Goal: Task Accomplishment & Management: Manage account settings

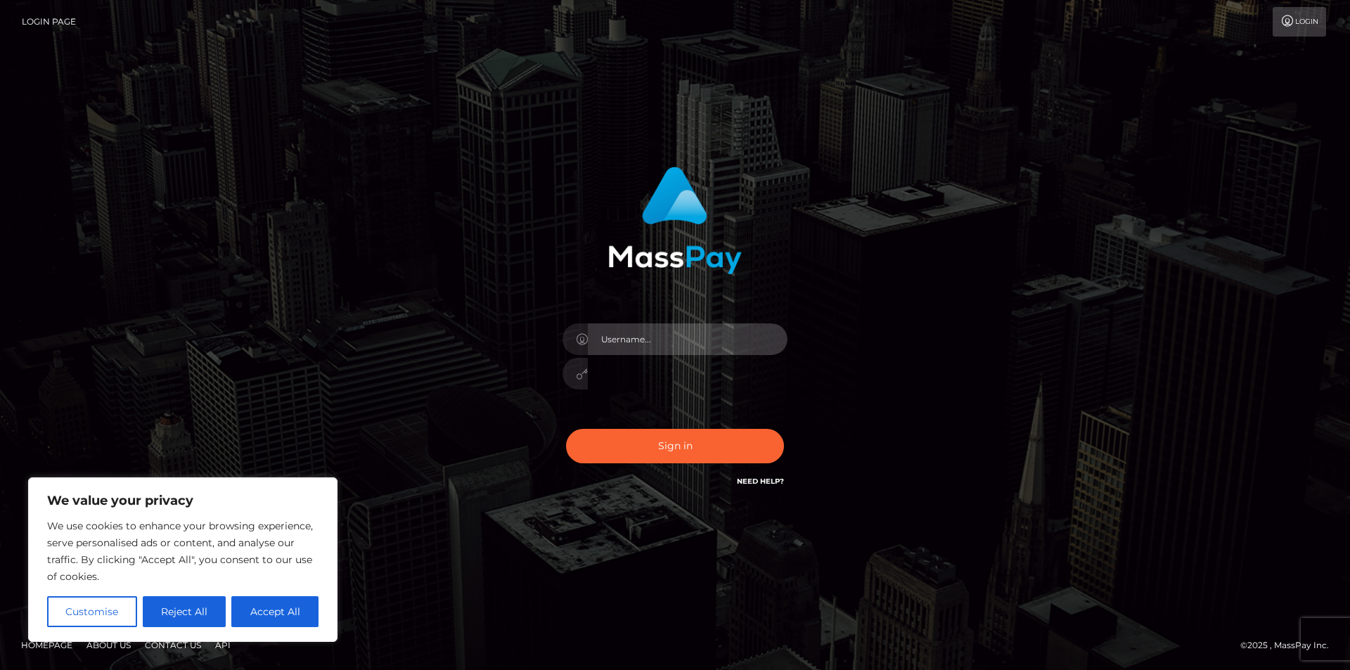
click at [631, 340] on input "text" at bounding box center [688, 339] width 200 height 32
type input "taystevensinfo@gmail.com"
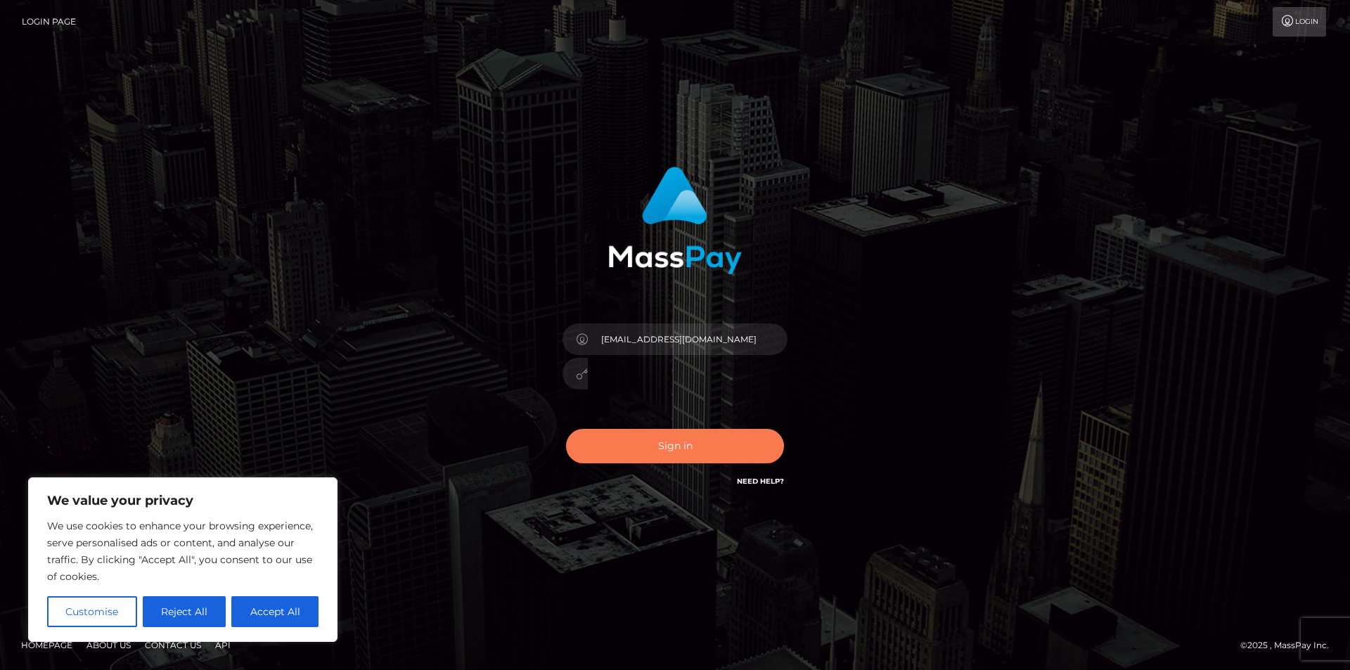
click at [682, 446] on button "Sign in" at bounding box center [675, 446] width 218 height 34
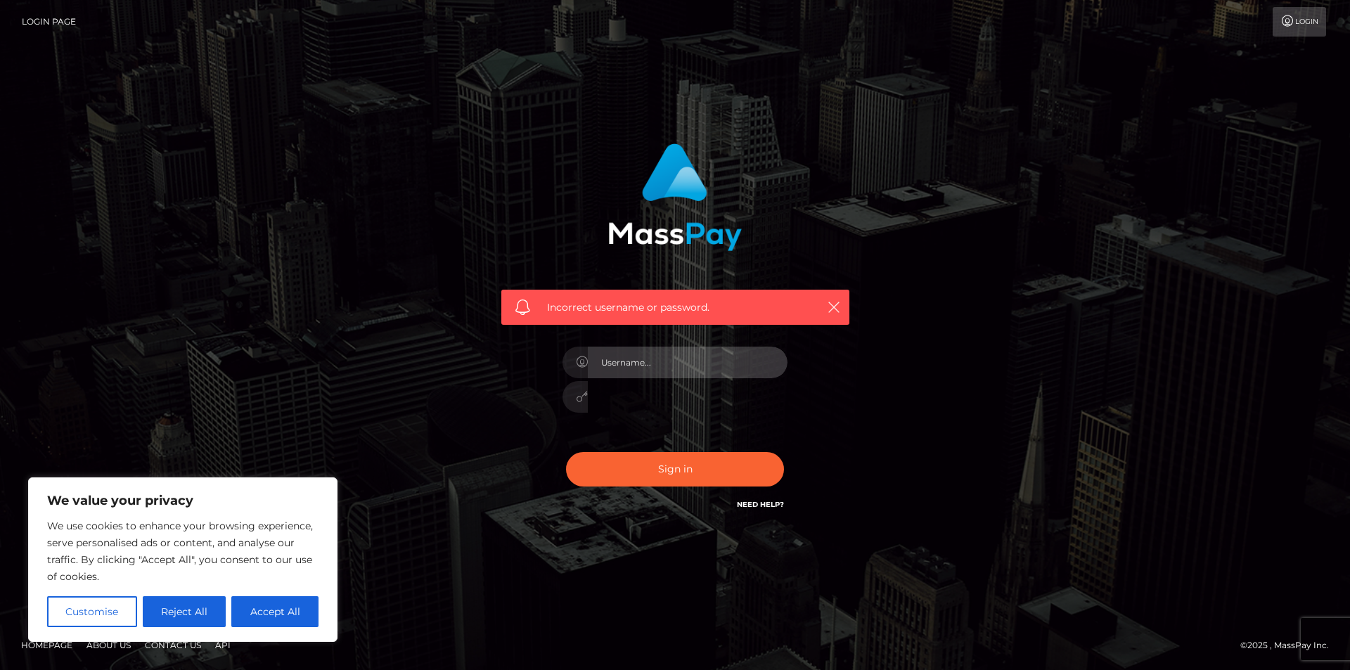
click at [671, 351] on input "text" at bounding box center [688, 363] width 200 height 32
type input "zinatimary@gmail.com"
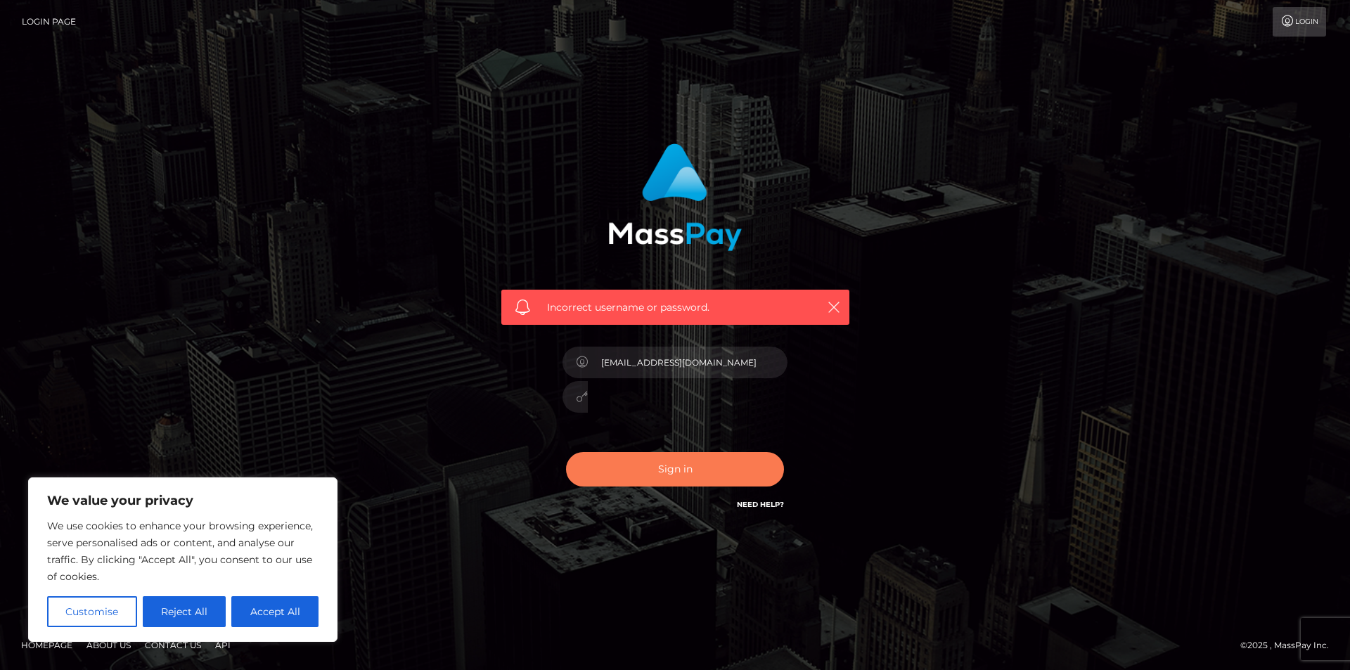
click at [659, 471] on button "Sign in" at bounding box center [675, 469] width 218 height 34
click at [867, 372] on div "Incorrect username or password." at bounding box center [675, 335] width 390 height 404
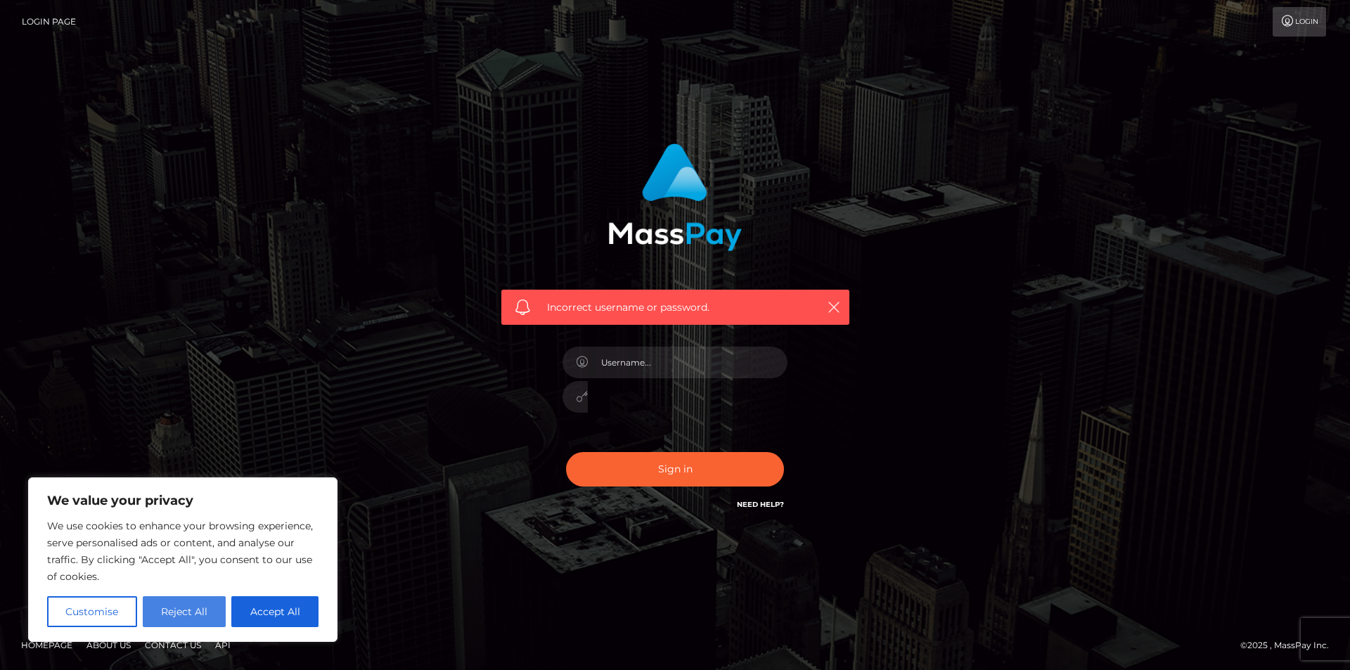
click at [185, 606] on button "Reject All" at bounding box center [185, 611] width 84 height 31
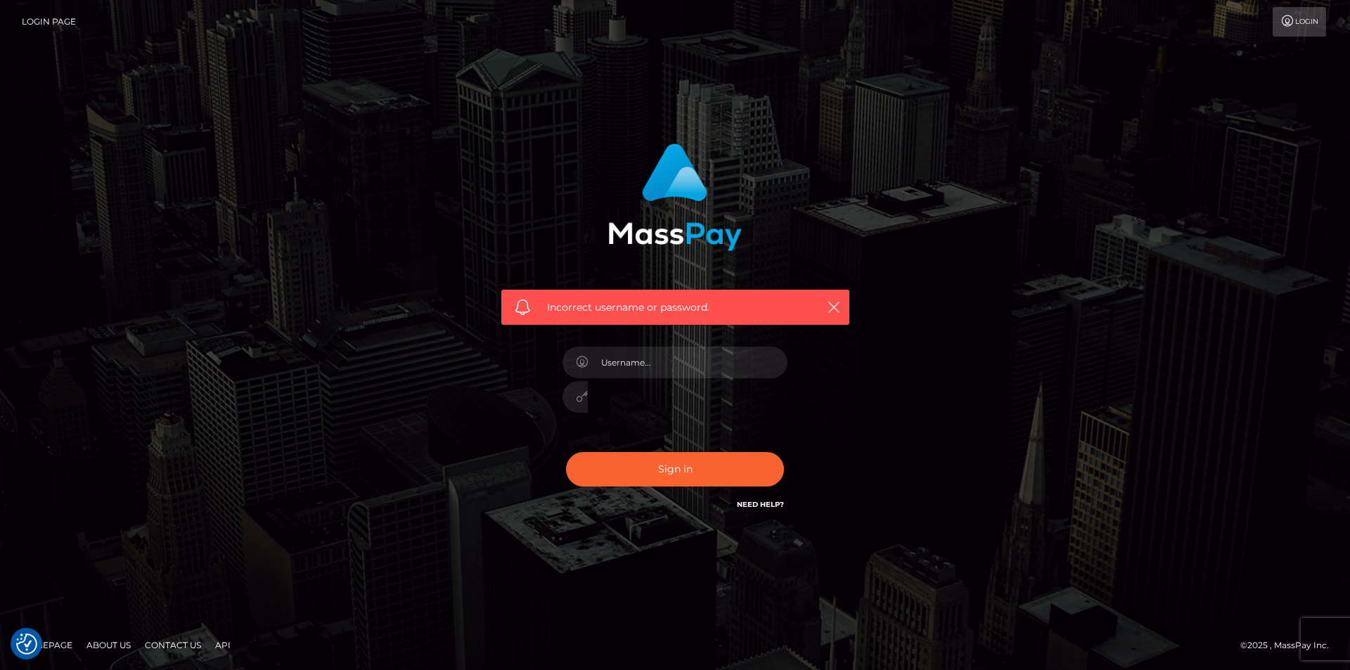
click at [764, 498] on h6 "Need Help?" at bounding box center [760, 504] width 47 height 12
click at [756, 503] on link "Need Help?" at bounding box center [760, 504] width 47 height 9
click at [767, 501] on link "Need Help?" at bounding box center [760, 504] width 47 height 9
click at [834, 302] on icon "button" at bounding box center [834, 307] width 14 height 14
click at [761, 505] on link "Need Help?" at bounding box center [760, 504] width 47 height 9
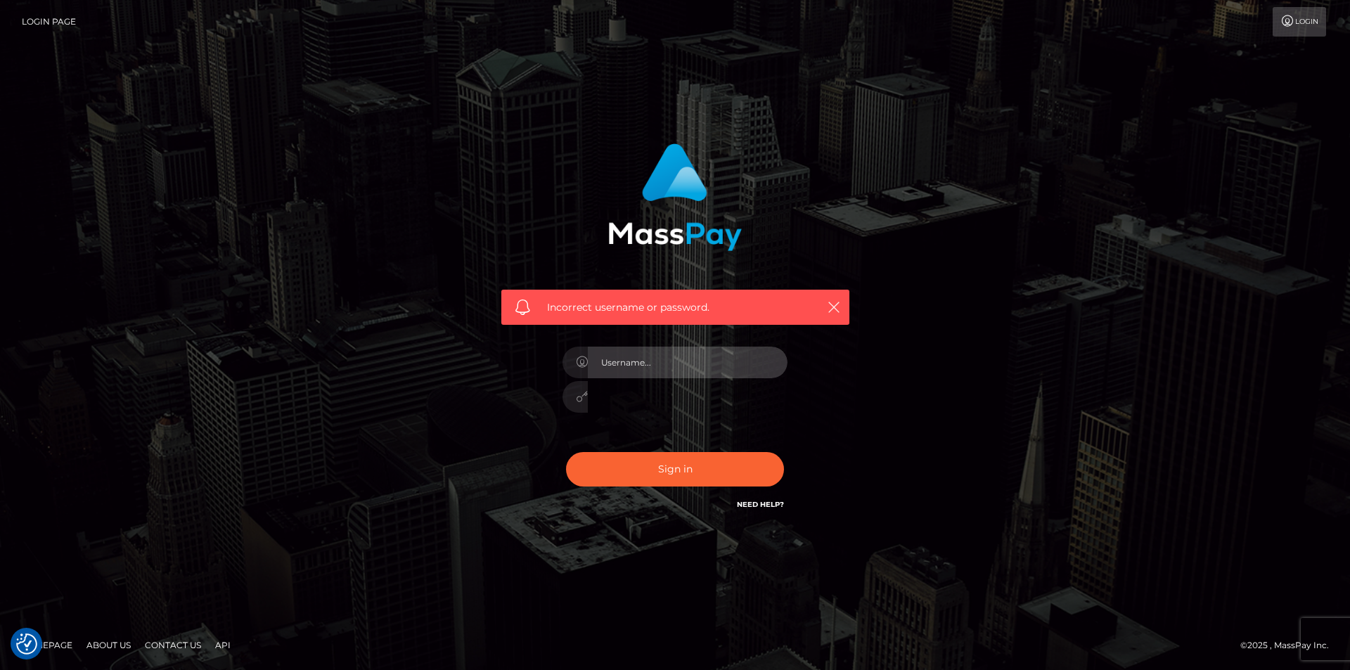
click at [705, 366] on input "text" at bounding box center [688, 363] width 200 height 32
type input "zinatimary@gmail.com"
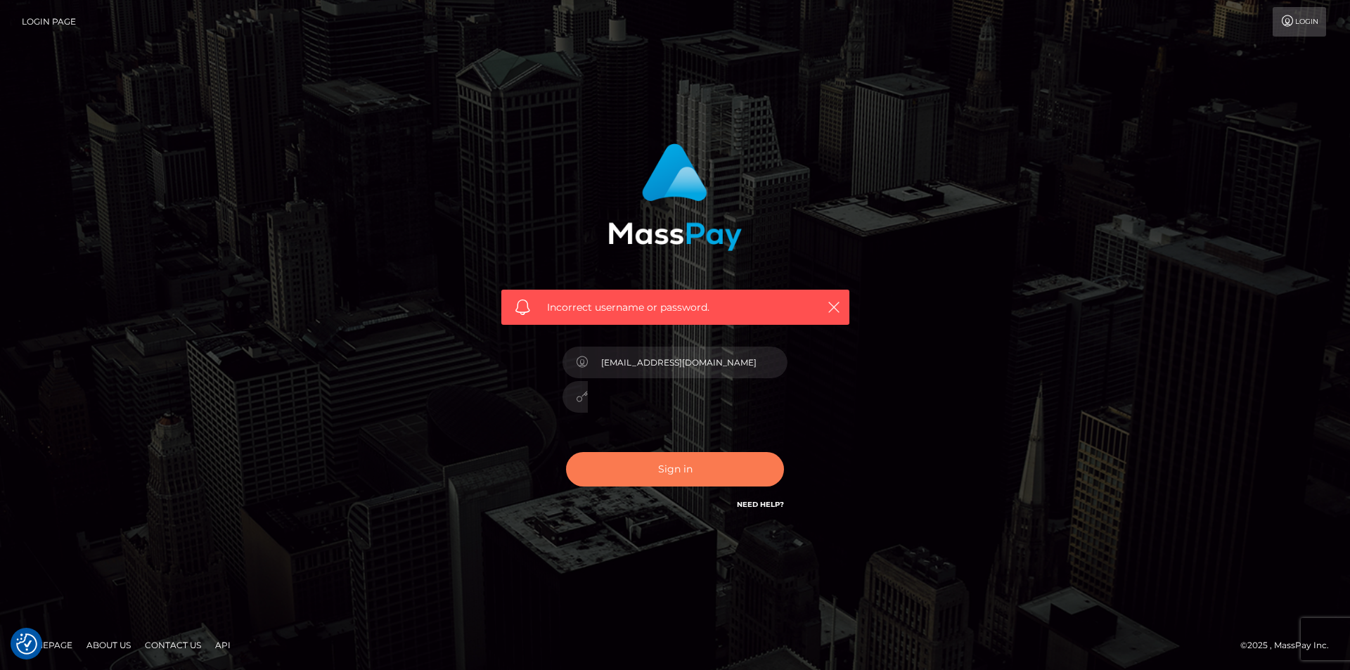
click at [695, 470] on button "Sign in" at bounding box center [675, 469] width 218 height 34
click at [833, 306] on icon "button" at bounding box center [834, 307] width 14 height 14
click at [1302, 16] on link "Login" at bounding box center [1298, 22] width 53 height 30
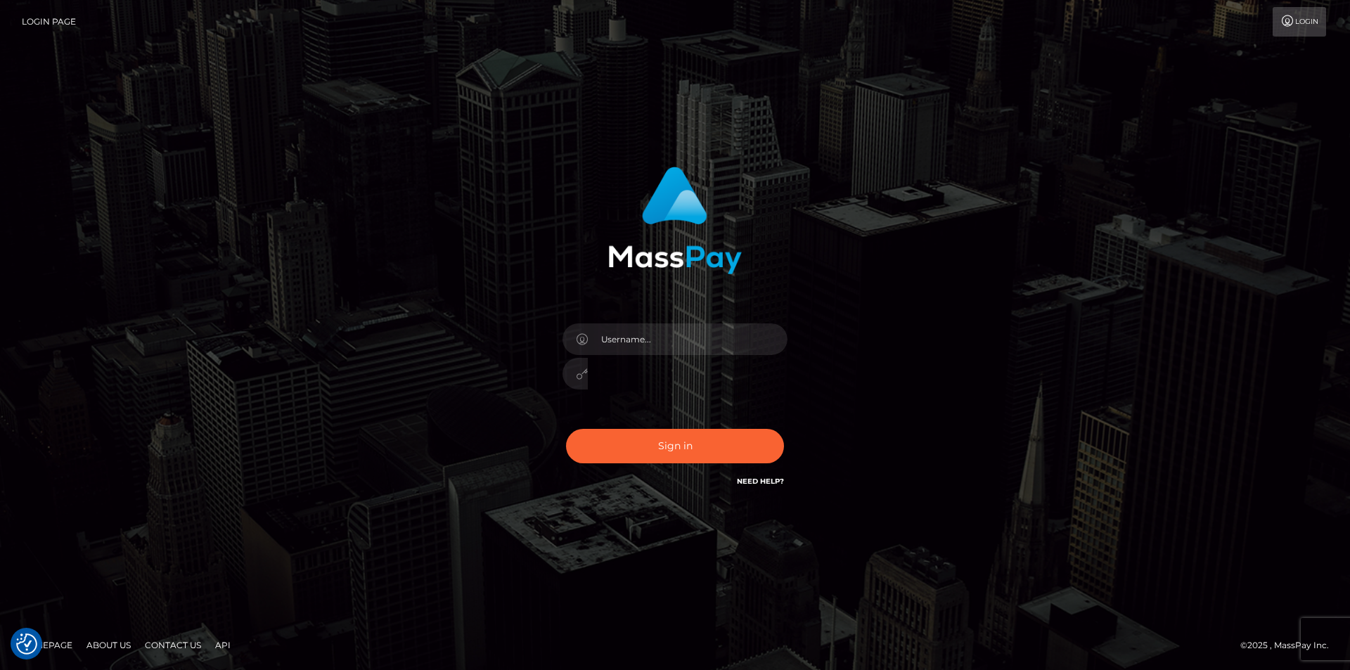
click at [765, 479] on link "Need Help?" at bounding box center [760, 481] width 47 height 9
click at [705, 445] on button "Sign in" at bounding box center [675, 446] width 218 height 34
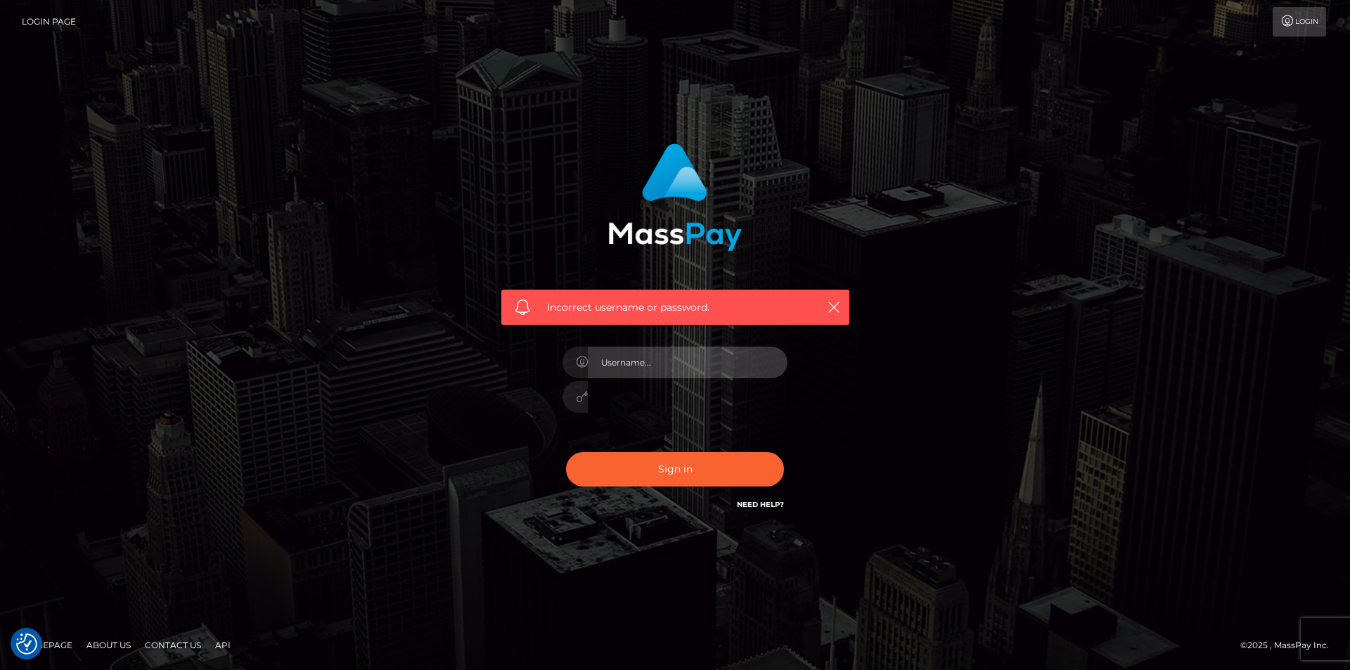
click at [765, 363] on input "text" at bounding box center [688, 363] width 200 height 32
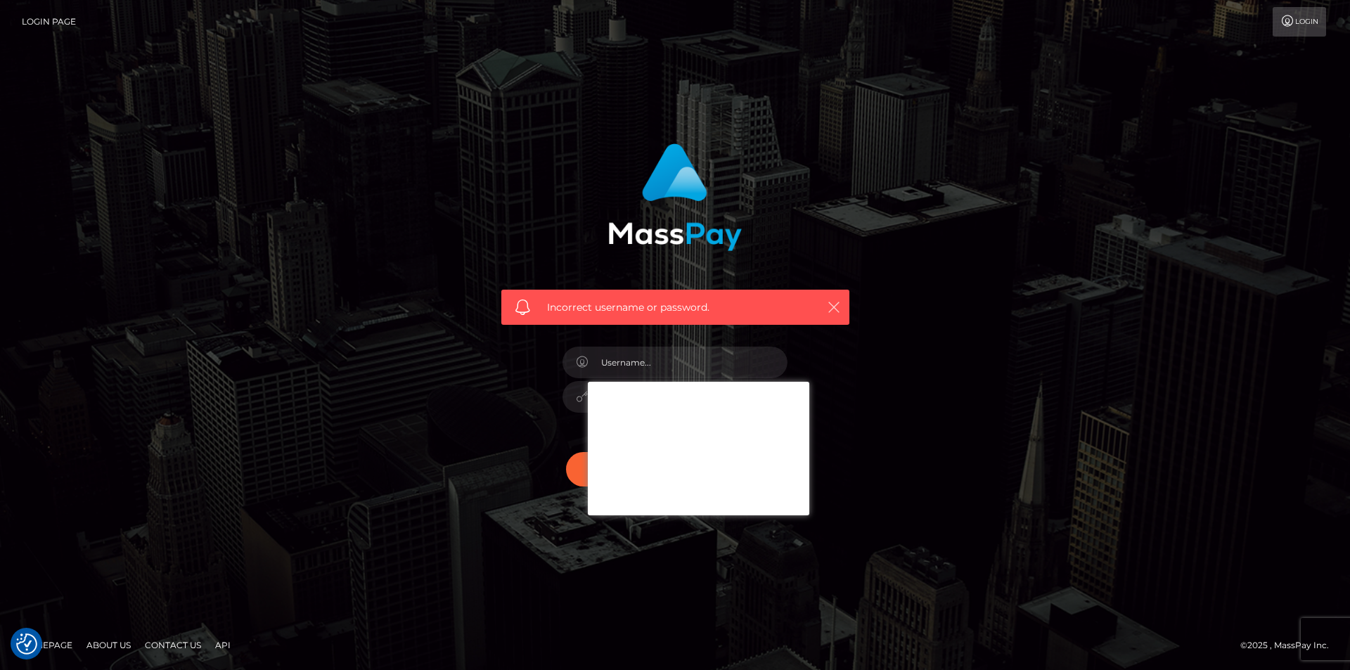
click at [832, 306] on icon "button" at bounding box center [834, 307] width 14 height 14
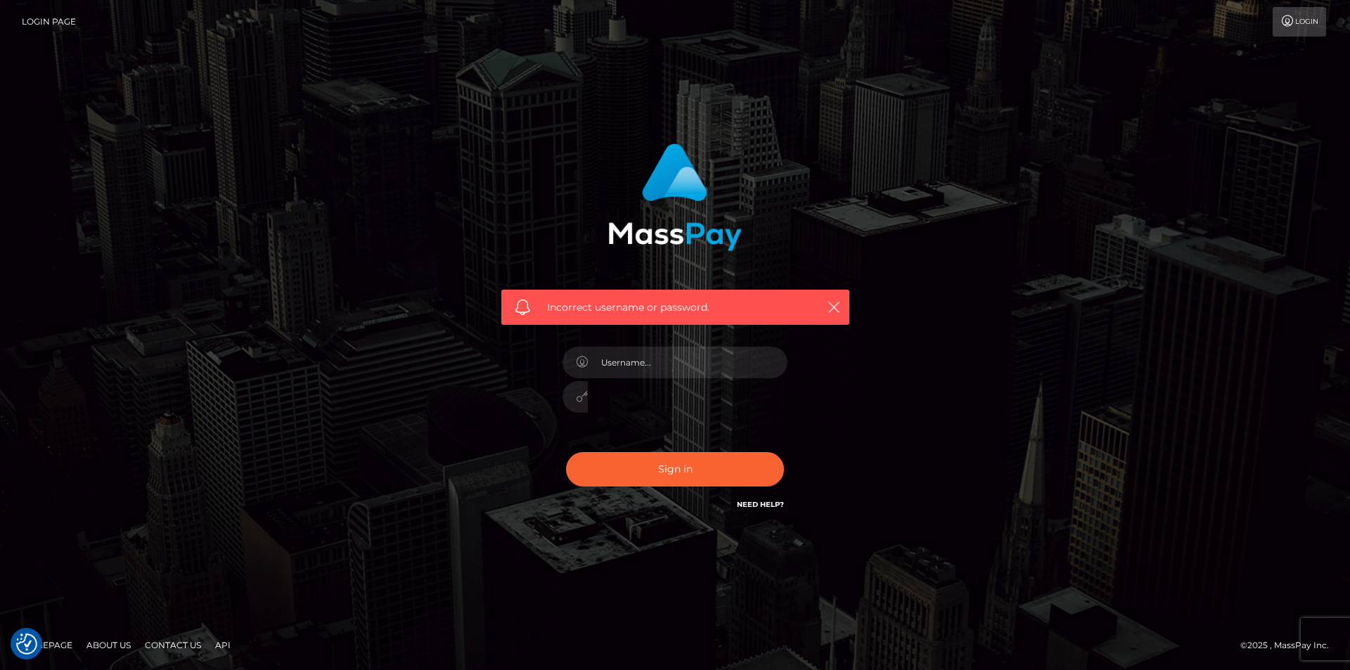
click at [763, 500] on link "Need Help?" at bounding box center [760, 504] width 47 height 9
